Goal: Information Seeking & Learning: Find specific fact

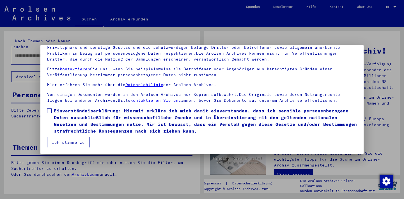
scroll to position [48, 0]
click at [50, 112] on span at bounding box center [49, 111] width 4 height 4
click at [70, 142] on button "Ich stimme zu" at bounding box center [68, 142] width 42 height 11
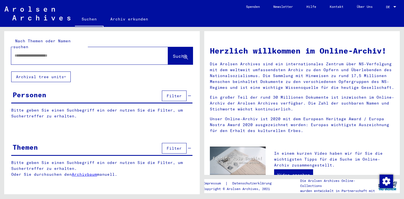
scroll to position [0, 0]
click at [169, 93] on span "Filter" at bounding box center [174, 95] width 15 height 5
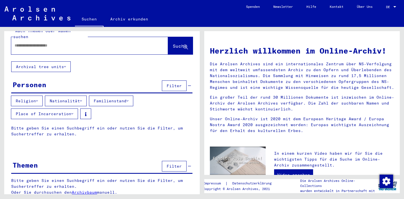
scroll to position [10, 0]
click at [80, 96] on button "Nationalität" at bounding box center [66, 101] width 42 height 11
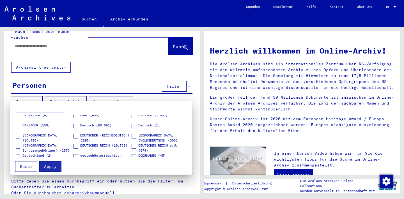
scroll to position [153, 0]
click at [75, 125] on span at bounding box center [75, 127] width 4 height 4
click at [47, 168] on span "Apply" at bounding box center [50, 166] width 13 height 5
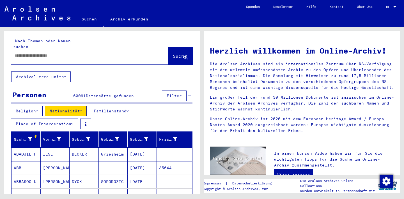
click at [60, 53] on div at bounding box center [81, 55] width 140 height 13
click at [72, 122] on icon at bounding box center [72, 124] width 2 height 4
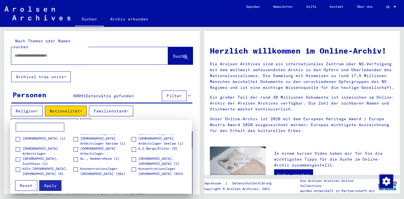
scroll to position [119, 0]
click at [80, 80] on div at bounding box center [202, 99] width 404 height 199
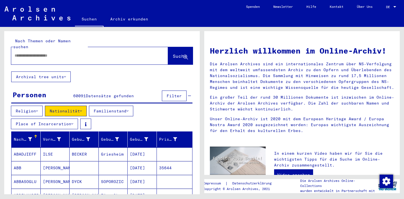
click at [57, 53] on input "text" at bounding box center [83, 56] width 137 height 6
type input "*******"
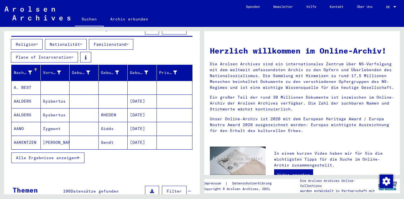
scroll to position [68, 0]
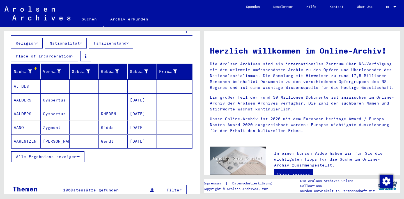
click at [70, 154] on span "Alle Ergebnisse anzeigen" at bounding box center [46, 156] width 61 height 5
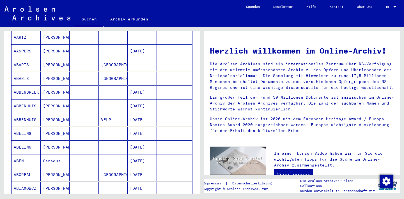
scroll to position [295, 0]
click at [51, 74] on mat-cell "[PERSON_NAME]" at bounding box center [55, 78] width 29 height 13
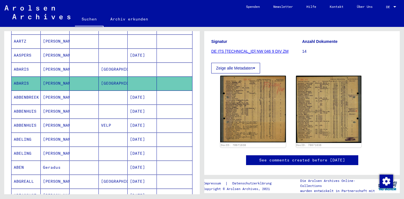
scroll to position [71, 0]
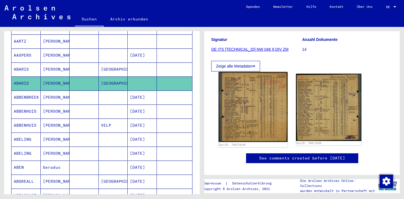
click at [248, 98] on img at bounding box center [252, 107] width 69 height 70
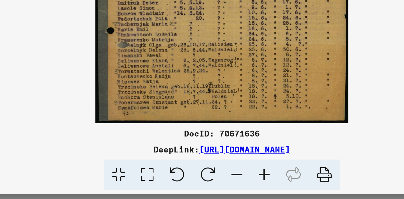
scroll to position [0, 0]
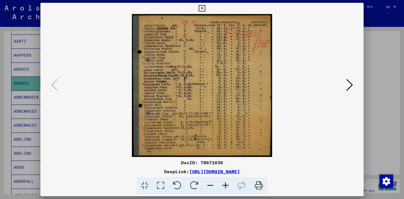
click at [28, 46] on div at bounding box center [202, 99] width 404 height 199
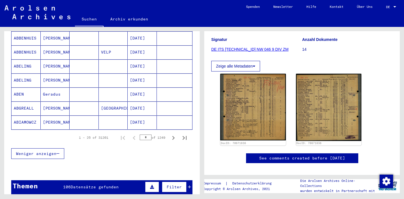
scroll to position [372, 0]
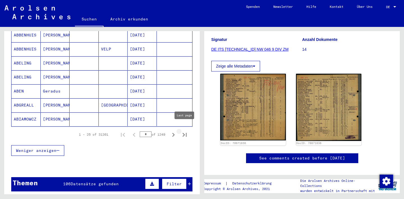
click at [184, 129] on button "Last page" at bounding box center [184, 134] width 11 height 11
type input "****"
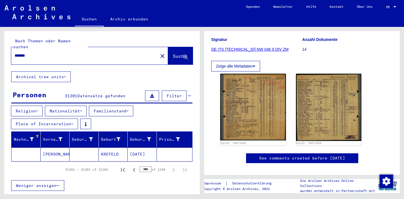
scroll to position [0, 0]
click at [118, 148] on mat-cell "KREFELD" at bounding box center [113, 155] width 29 height 14
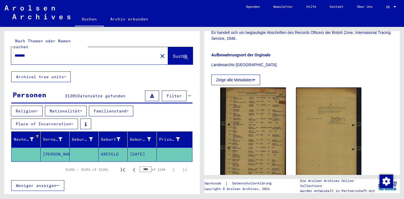
scroll to position [127, 0]
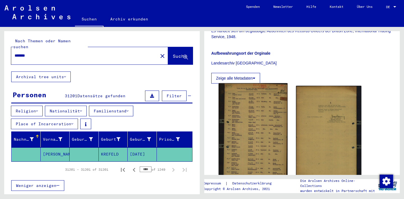
click at [248, 113] on img at bounding box center [252, 134] width 69 height 103
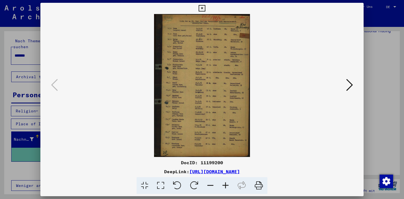
scroll to position [0, 0]
click at [348, 88] on icon at bounding box center [349, 84] width 7 height 13
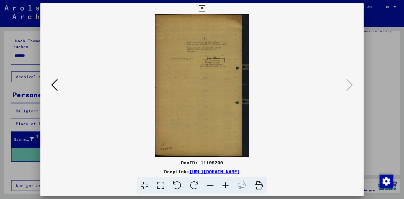
click at [205, 8] on icon at bounding box center [202, 8] width 6 height 7
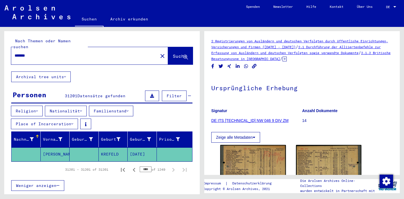
click at [43, 53] on input "*******" at bounding box center [85, 56] width 140 height 6
click at [27, 53] on input "*******" at bounding box center [85, 56] width 140 height 6
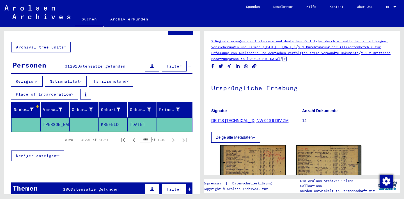
scroll to position [30, 0]
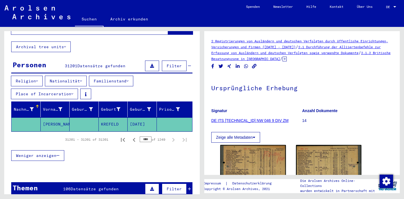
click at [47, 153] on span "Weniger anzeigen" at bounding box center [36, 155] width 40 height 5
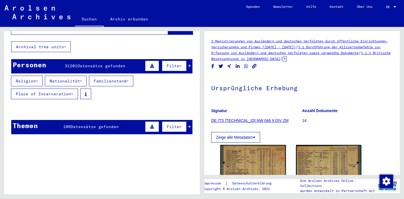
click at [63, 89] on button "Place of Incarceration" at bounding box center [44, 94] width 67 height 11
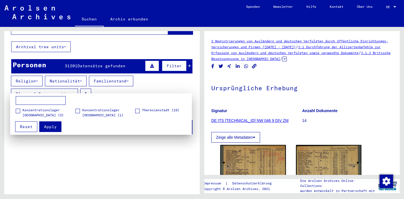
click at [117, 85] on div at bounding box center [202, 99] width 404 height 199
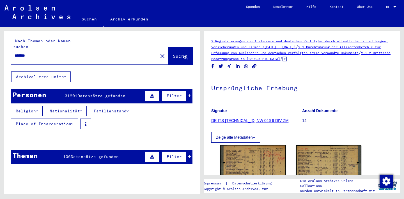
scroll to position [0, 0]
click at [71, 106] on button "Nationalität" at bounding box center [66, 111] width 42 height 11
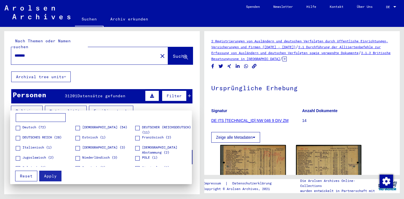
click at [17, 128] on span at bounding box center [18, 128] width 4 height 4
click at [79, 129] on span at bounding box center [77, 128] width 4 height 4
click at [139, 128] on span at bounding box center [137, 128] width 4 height 4
click at [21, 137] on label "DEUTSCHES REICH (28)" at bounding box center [39, 138] width 46 height 6
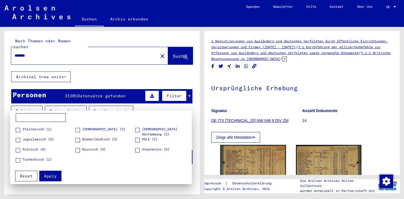
scroll to position [18, 0]
click at [53, 174] on span "Apply" at bounding box center [50, 176] width 13 height 5
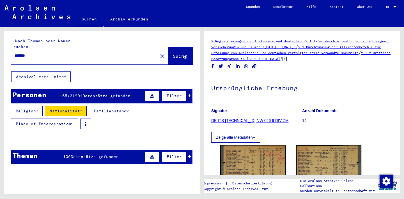
click at [36, 106] on button "Religion" at bounding box center [27, 111] width 32 height 11
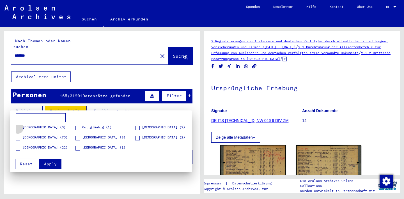
click at [18, 128] on span at bounding box center [18, 128] width 4 height 4
click at [78, 131] on mat-checkbox "Gottgläubig (1)" at bounding box center [93, 129] width 36 height 8
click at [78, 130] on span at bounding box center [77, 128] width 4 height 4
click at [78, 137] on span at bounding box center [77, 138] width 4 height 4
click at [136, 137] on span at bounding box center [137, 138] width 4 height 4
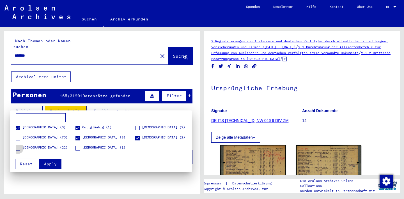
click at [19, 148] on span at bounding box center [18, 148] width 4 height 4
click at [48, 164] on span "Apply" at bounding box center [50, 164] width 13 height 5
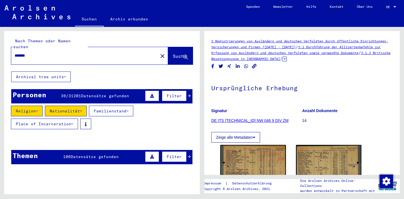
click at [173, 53] on span "Suche" at bounding box center [180, 56] width 14 height 6
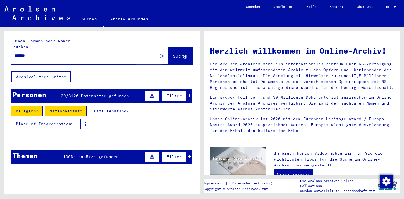
click at [173, 53] on span "Suche" at bounding box center [180, 56] width 14 height 6
click at [183, 55] on icon at bounding box center [185, 57] width 5 height 5
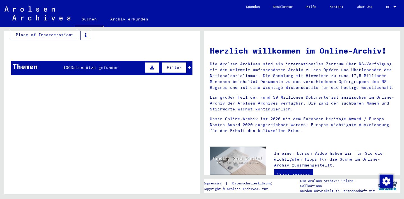
scroll to position [89, 0]
click at [47, 72] on mat-cell "[PERSON_NAME]" at bounding box center [55, 78] width 29 height 13
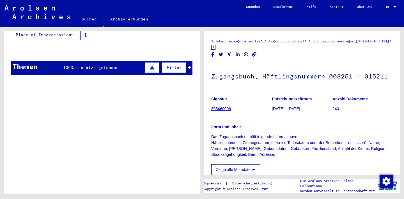
click at [36, 66] on mat-cell "BAUMANN" at bounding box center [25, 65] width 29 height 14
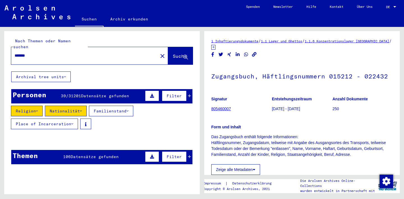
click at [118, 47] on div "******* close" at bounding box center [89, 55] width 157 height 17
click at [101, 53] on input "*******" at bounding box center [85, 56] width 140 height 6
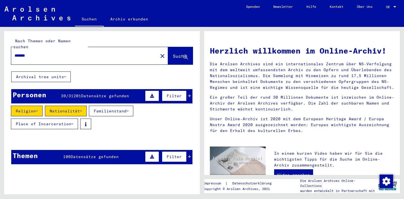
click at [86, 148] on mat-cell at bounding box center [84, 154] width 29 height 13
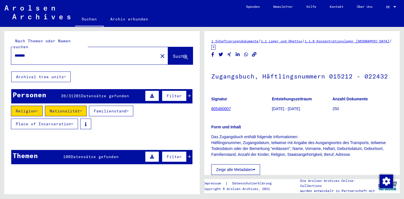
click at [34, 150] on mat-cell "BAUMANN" at bounding box center [25, 155] width 29 height 14
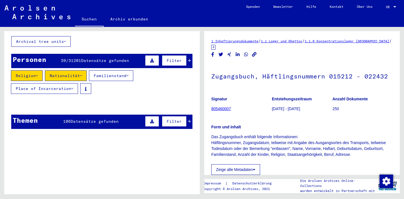
scroll to position [45, 0]
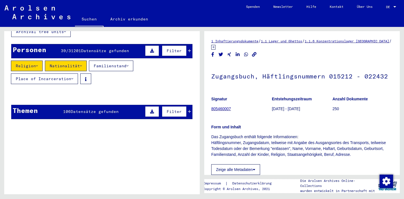
click at [15, 121] on div "Signature" at bounding box center [30, 124] width 33 height 6
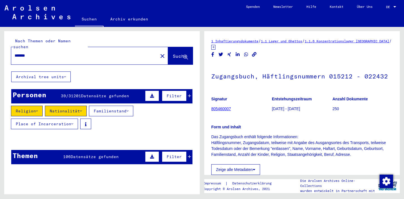
scroll to position [0, 0]
